Goal: Task Accomplishment & Management: Complete application form

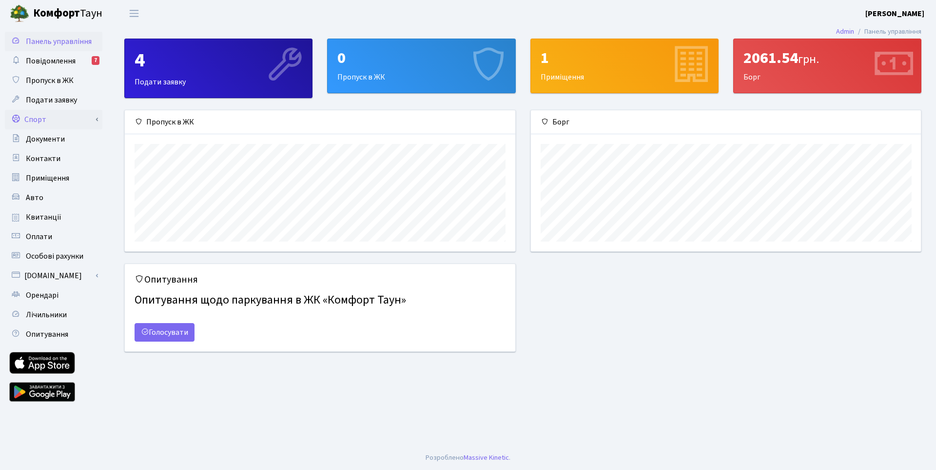
scroll to position [141, 390]
click at [54, 57] on span "Повідомлення" at bounding box center [51, 61] width 50 height 11
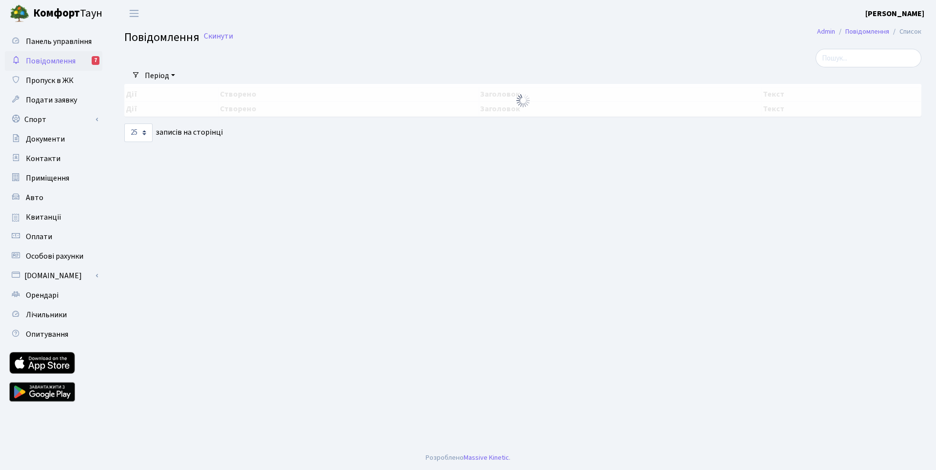
select select "25"
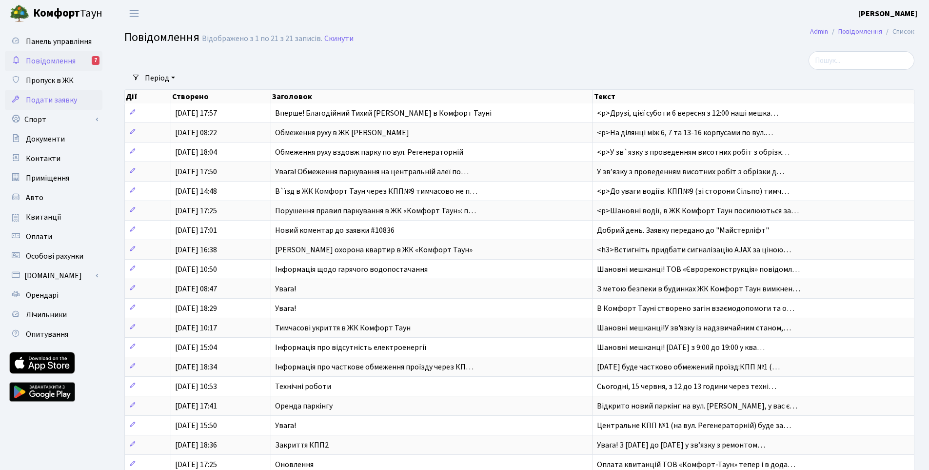
click at [50, 103] on span "Подати заявку" at bounding box center [51, 100] width 51 height 11
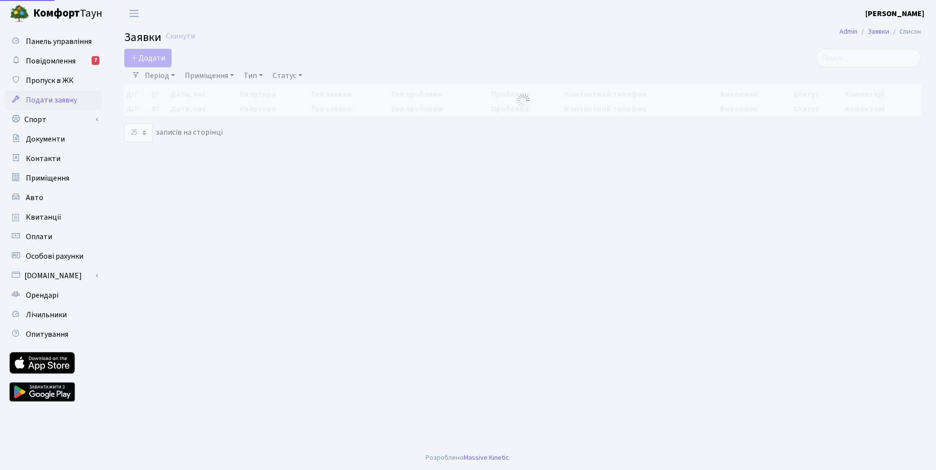
select select "25"
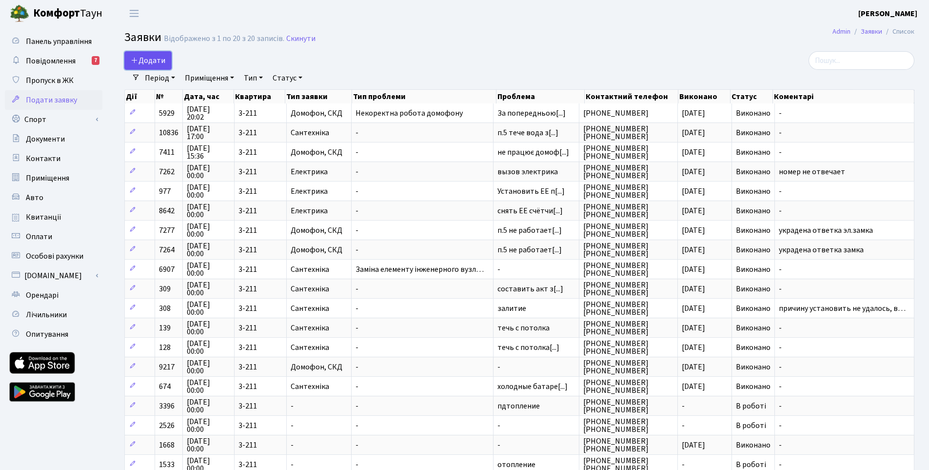
click at [151, 61] on span "Додати" at bounding box center [148, 60] width 35 height 11
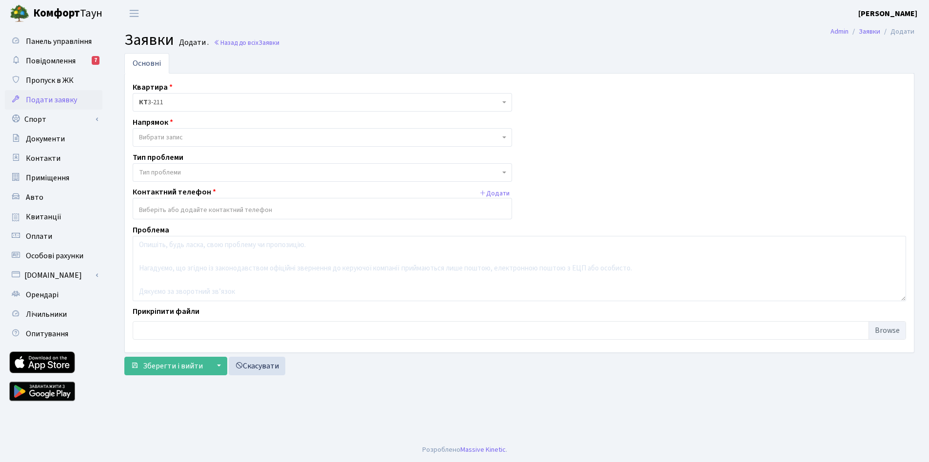
click at [183, 138] on span "Вибрати запис" at bounding box center [161, 138] width 44 height 10
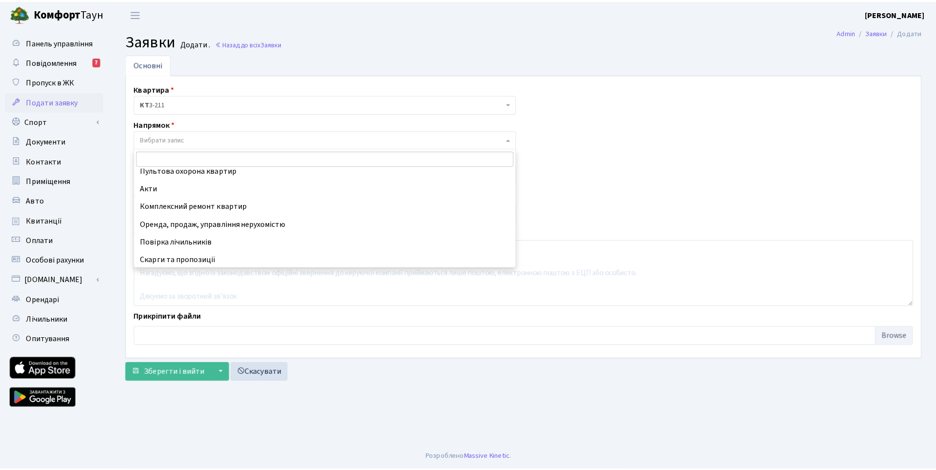
scroll to position [131, 0]
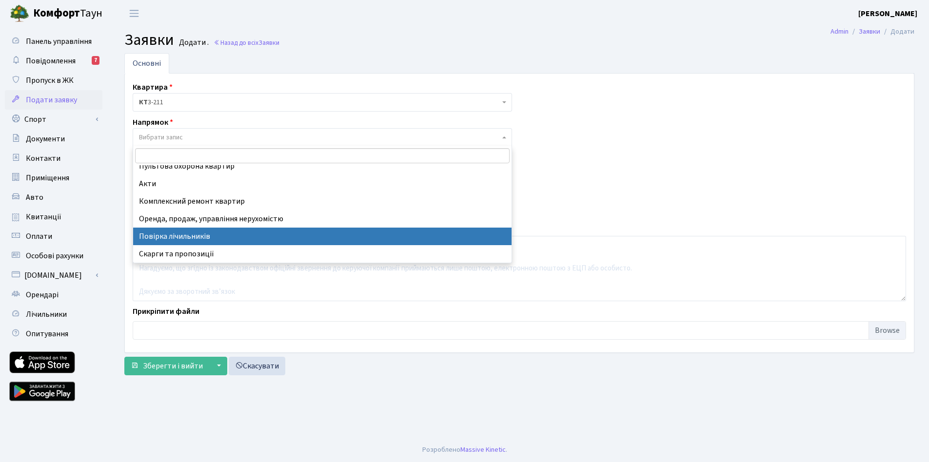
select select "38"
select select
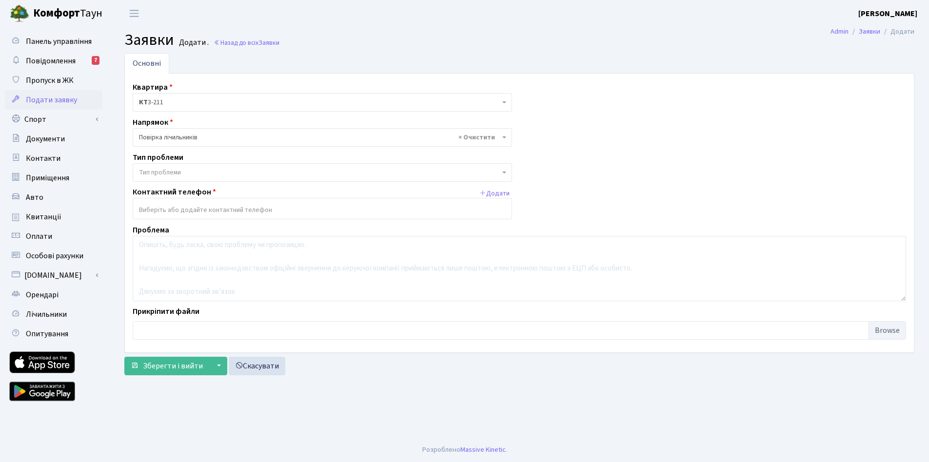
click at [168, 170] on span "Тип проблеми" at bounding box center [160, 173] width 42 height 10
click at [155, 196] on input "search" at bounding box center [322, 190] width 375 height 15
click at [162, 194] on input "search" at bounding box center [322, 190] width 375 height 15
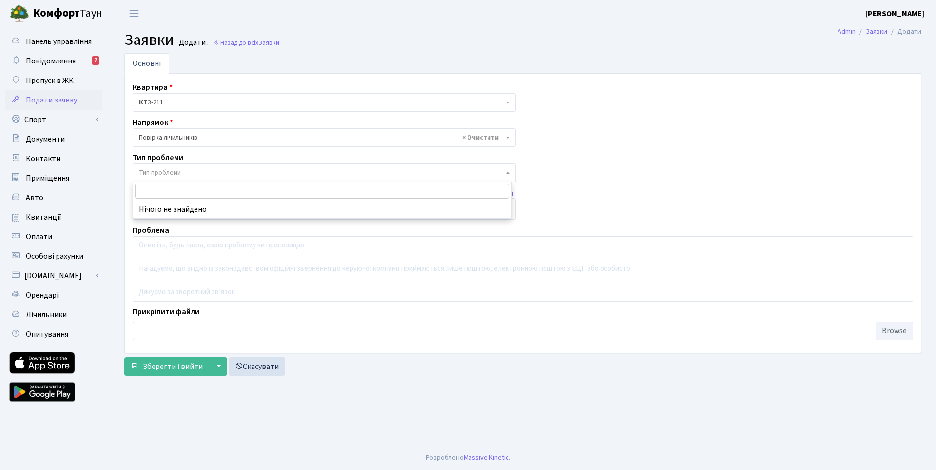
click at [576, 184] on div "Квартира <b>КТ</b>&nbsp;&nbsp;&nbsp;&nbsp;3-211 КТ 3-211 Напрямок - Адміністрац…" at bounding box center [522, 212] width 795 height 263
click at [177, 212] on input "search" at bounding box center [324, 210] width 382 height 18
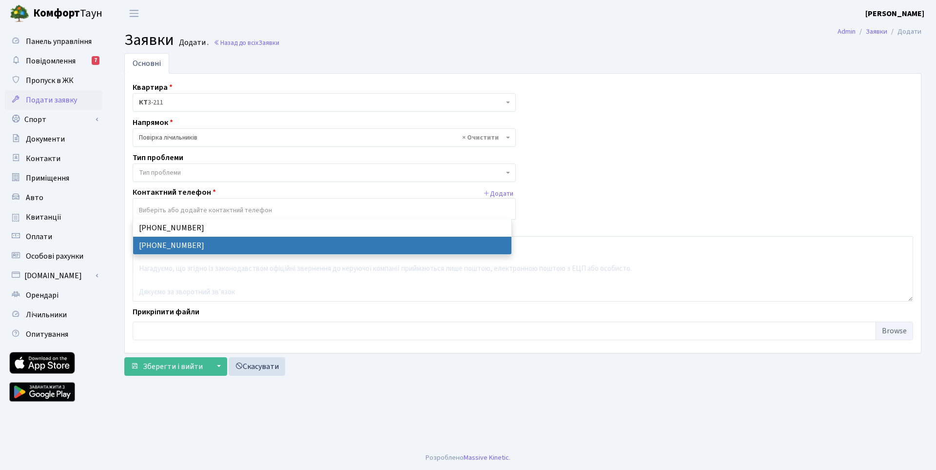
select select "134939"
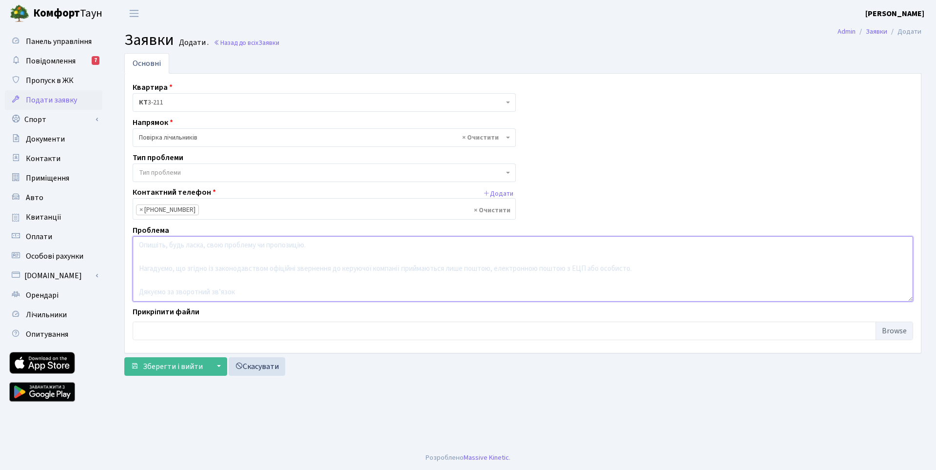
click at [161, 248] on textarea at bounding box center [523, 268] width 781 height 65
type textarea "П"
type textarea "Потрібно повірити лічильник теплової енергії"
click at [182, 327] on input "file" at bounding box center [523, 330] width 781 height 19
click at [169, 331] on input "file" at bounding box center [523, 330] width 781 height 19
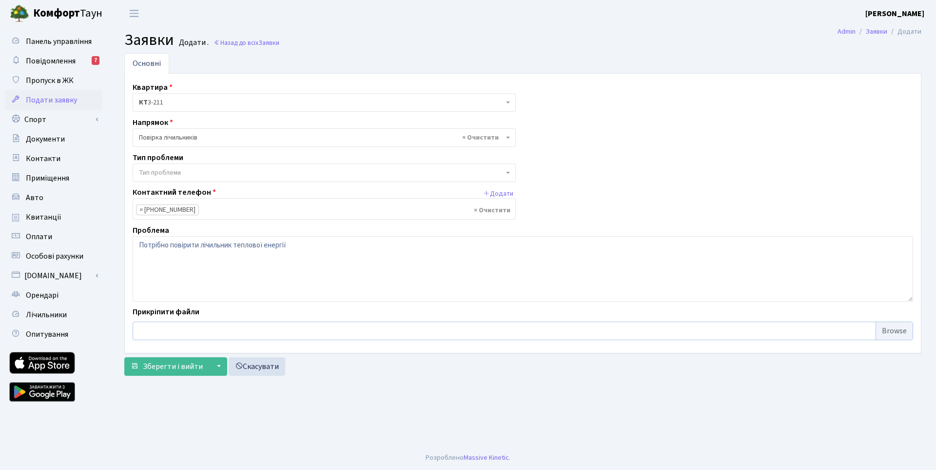
type input "C:\fakepath\2025.02.12 Лічильник Опалення.jpg"
click at [165, 366] on span "Зберегти і вийти" at bounding box center [173, 366] width 60 height 11
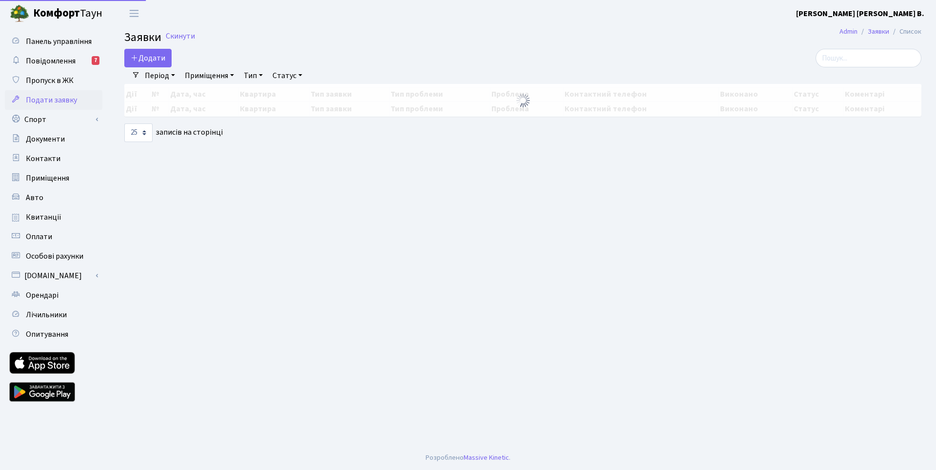
select select "25"
